Goal: Obtain resource: Download file/media

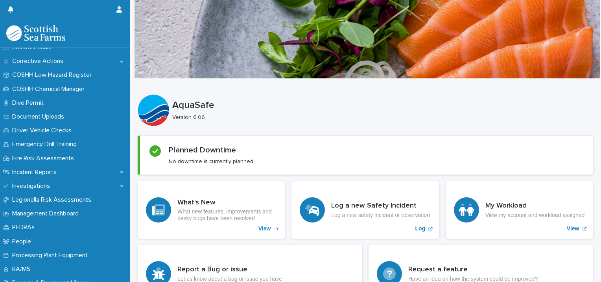
scroll to position [187, 0]
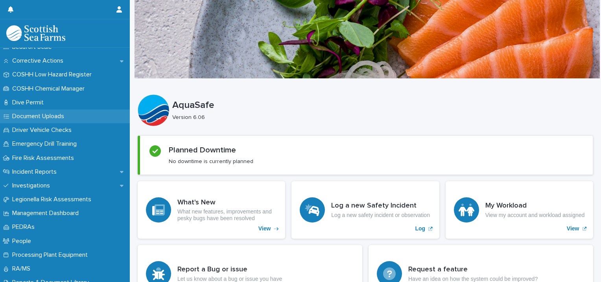
click at [82, 115] on div "Document Uploads" at bounding box center [65, 116] width 130 height 14
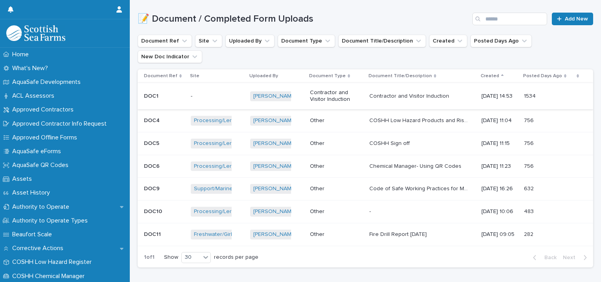
scroll to position [82, 0]
click at [403, 116] on p "COSHH Low Hazard Products and Risk Assessment" at bounding box center [419, 120] width 100 height 8
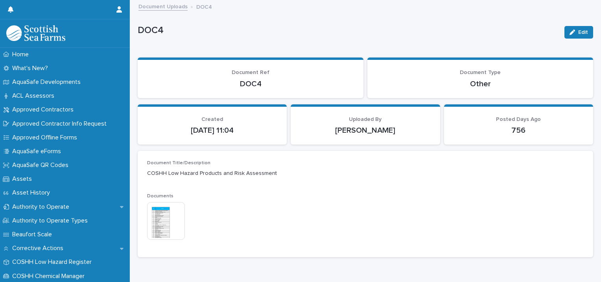
scroll to position [26, 0]
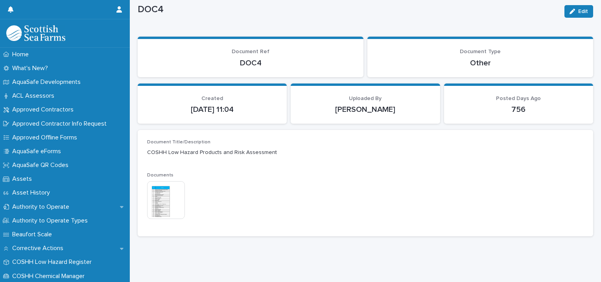
click at [254, 172] on div "Documents This file cannot be opened Download File" at bounding box center [365, 199] width 437 height 54
click at [164, 182] on img at bounding box center [166, 200] width 38 height 38
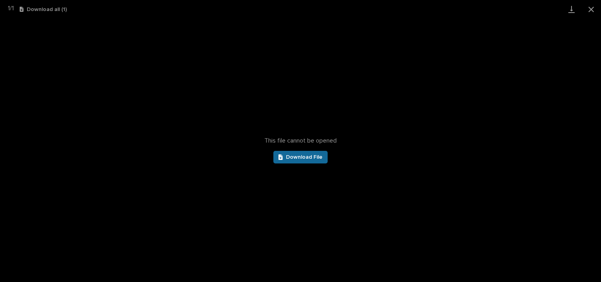
click at [311, 157] on span "Download File" at bounding box center [304, 157] width 37 height 6
click at [590, 7] on button "Close gallery" at bounding box center [591, 9] width 20 height 18
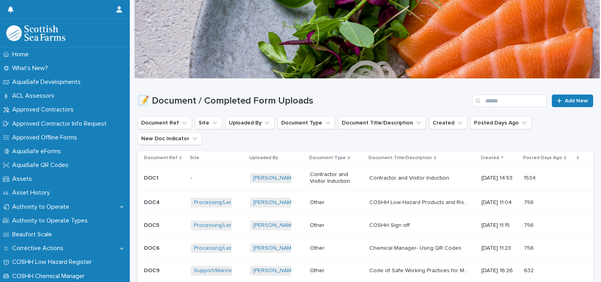
click at [372, 220] on p "COSHH Sign off" at bounding box center [390, 224] width 42 height 8
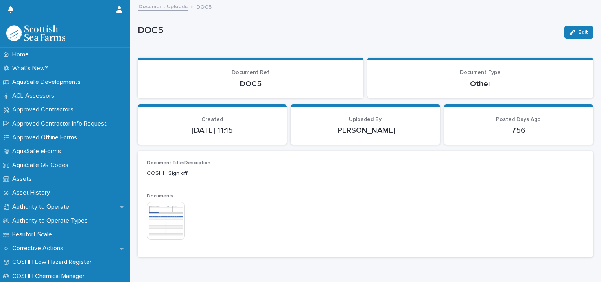
scroll to position [26, 0]
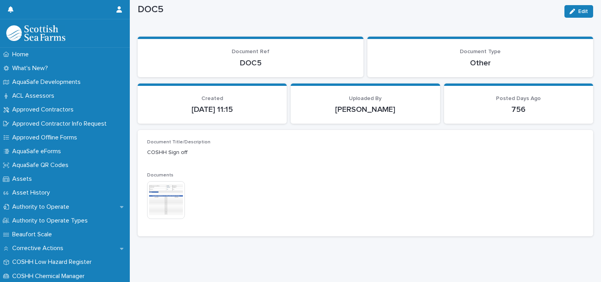
click at [169, 196] on img at bounding box center [166, 200] width 38 height 38
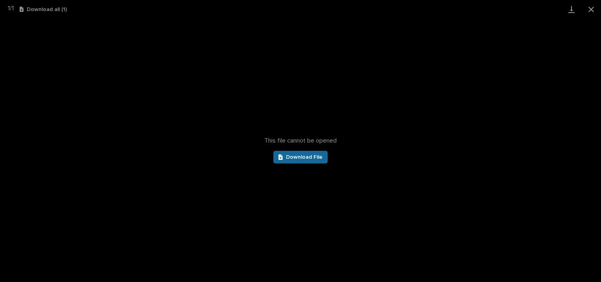
click at [313, 151] on link "Download File" at bounding box center [300, 157] width 54 height 13
click at [591, 9] on button "Close gallery" at bounding box center [591, 9] width 20 height 18
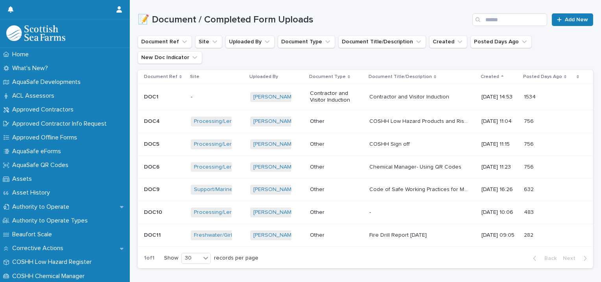
scroll to position [80, 0]
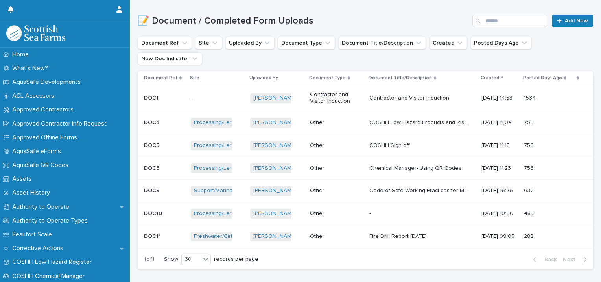
click at [396, 140] on p "COSHH Sign off" at bounding box center [390, 144] width 42 height 8
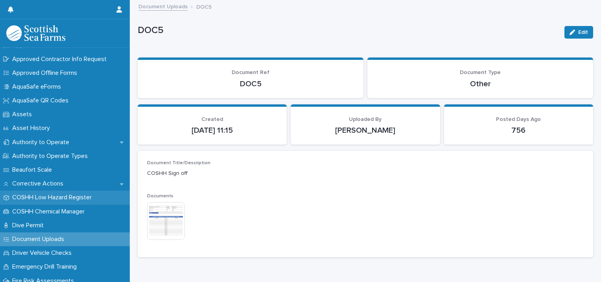
scroll to position [65, 0]
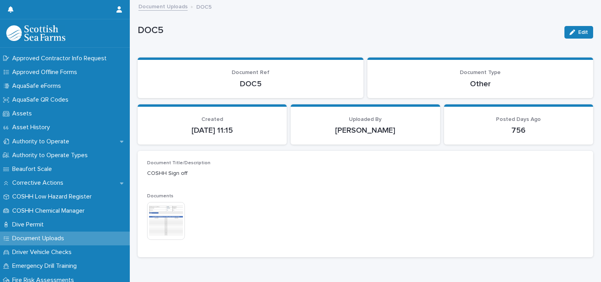
click at [79, 238] on div "Document Uploads" at bounding box center [65, 238] width 130 height 14
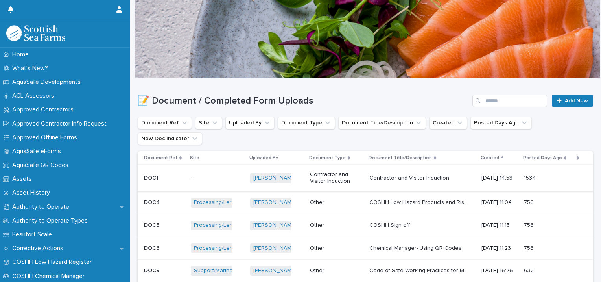
scroll to position [102, 0]
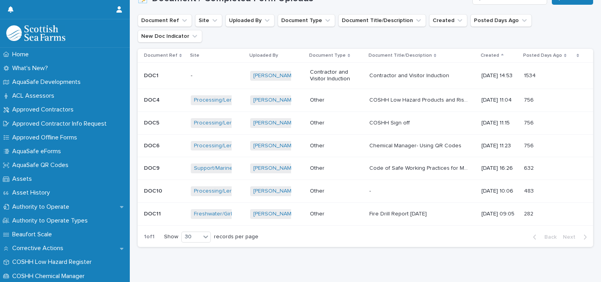
click at [425, 141] on p "Chemical Manager- Using QR Codes" at bounding box center [416, 145] width 94 height 8
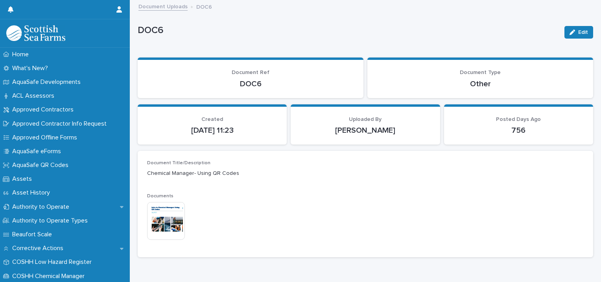
click at [170, 217] on img at bounding box center [166, 221] width 38 height 38
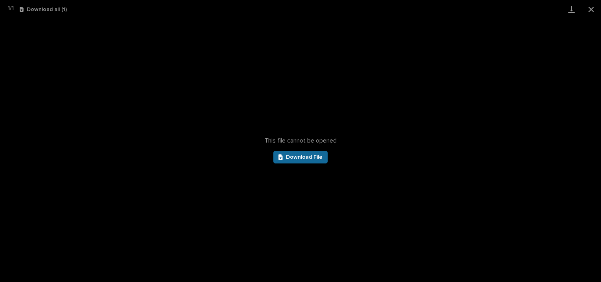
click at [323, 158] on link "Download File" at bounding box center [300, 157] width 54 height 13
click at [588, 10] on button "Close gallery" at bounding box center [591, 9] width 20 height 18
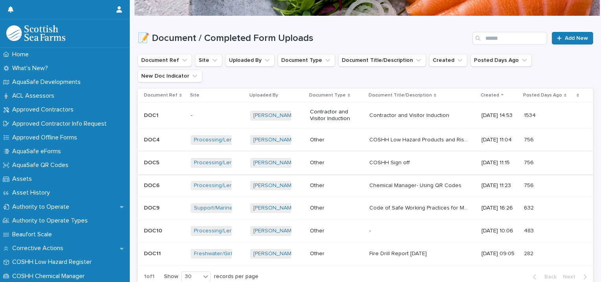
scroll to position [63, 0]
click at [419, 134] on p "COSHH Low Hazard Products and Risk Assessment" at bounding box center [419, 138] width 100 height 8
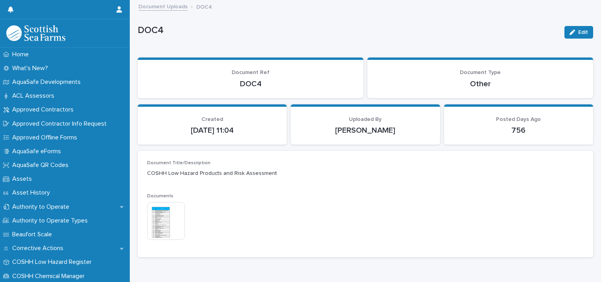
click at [168, 214] on img at bounding box center [166, 221] width 38 height 38
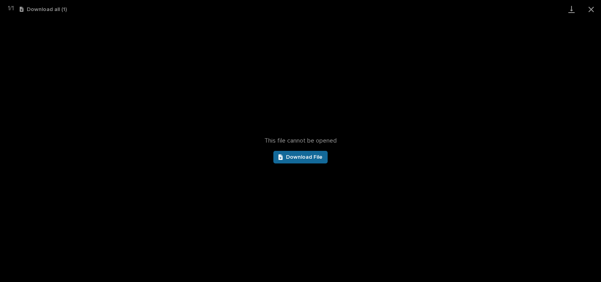
click at [314, 156] on span "Download File" at bounding box center [304, 157] width 37 height 6
click at [591, 11] on button "Close gallery" at bounding box center [591, 9] width 20 height 18
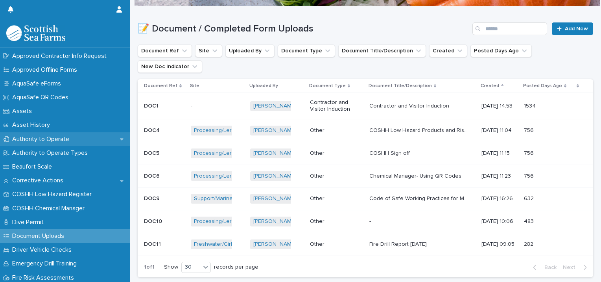
scroll to position [68, 0]
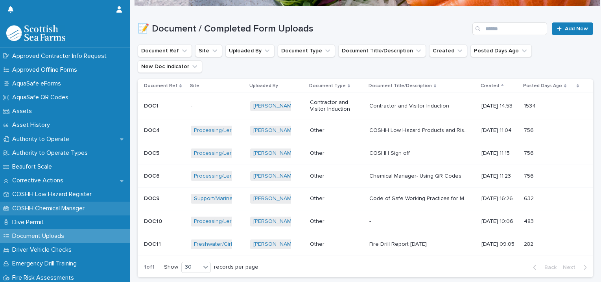
click at [35, 209] on p "COSHH Chemical Manager" at bounding box center [50, 208] width 82 height 7
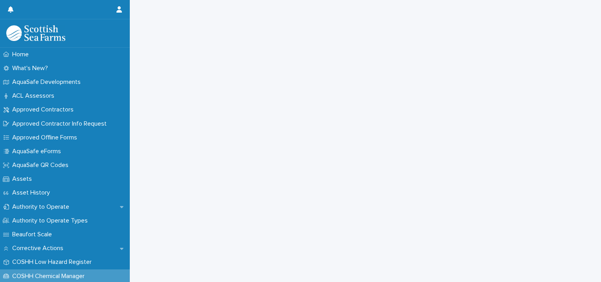
scroll to position [153, 0]
